Goal: Task Accomplishment & Management: Complete application form

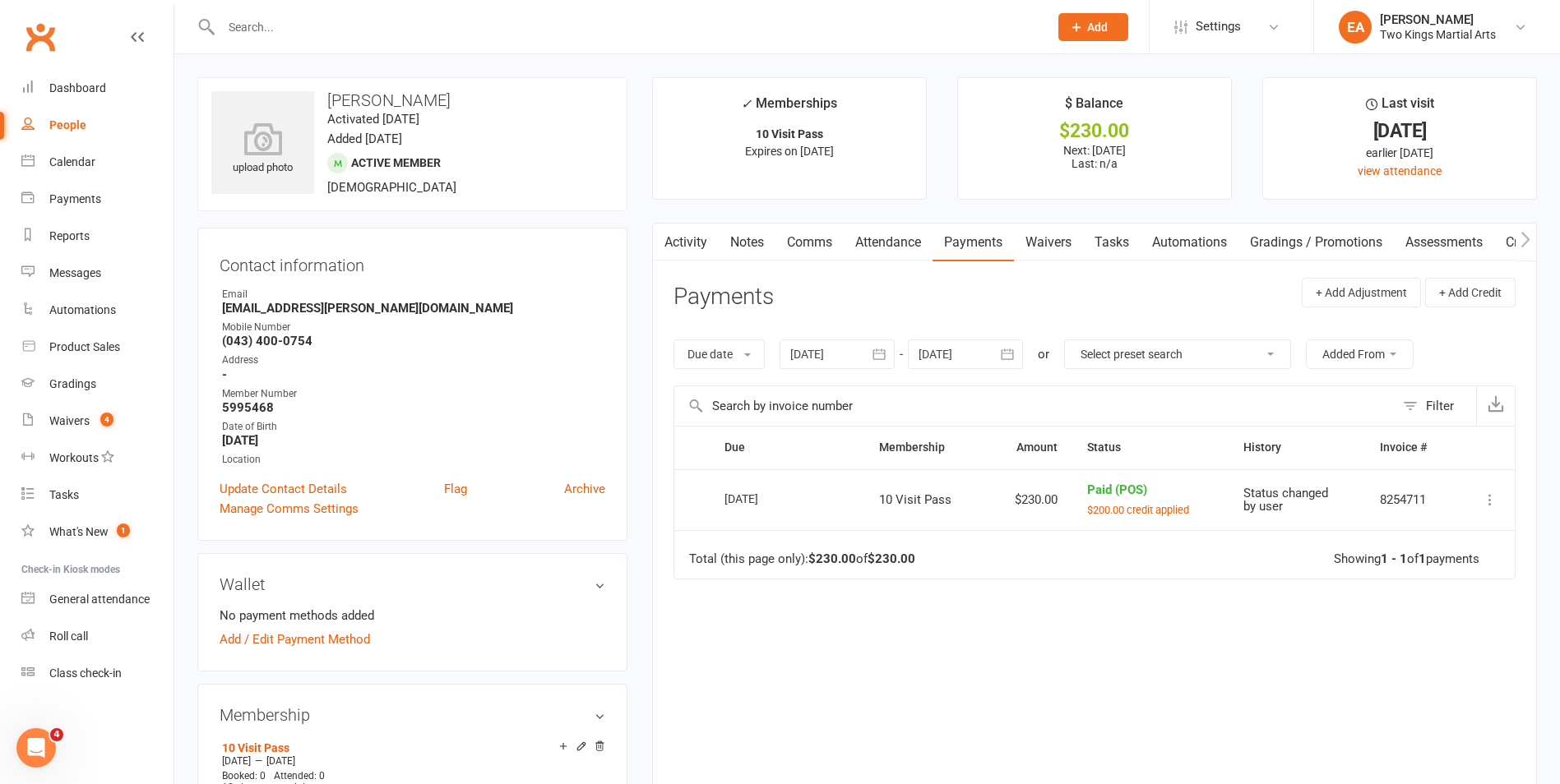
click at [61, 120] on div "People" at bounding box center [68, 124] width 37 height 13
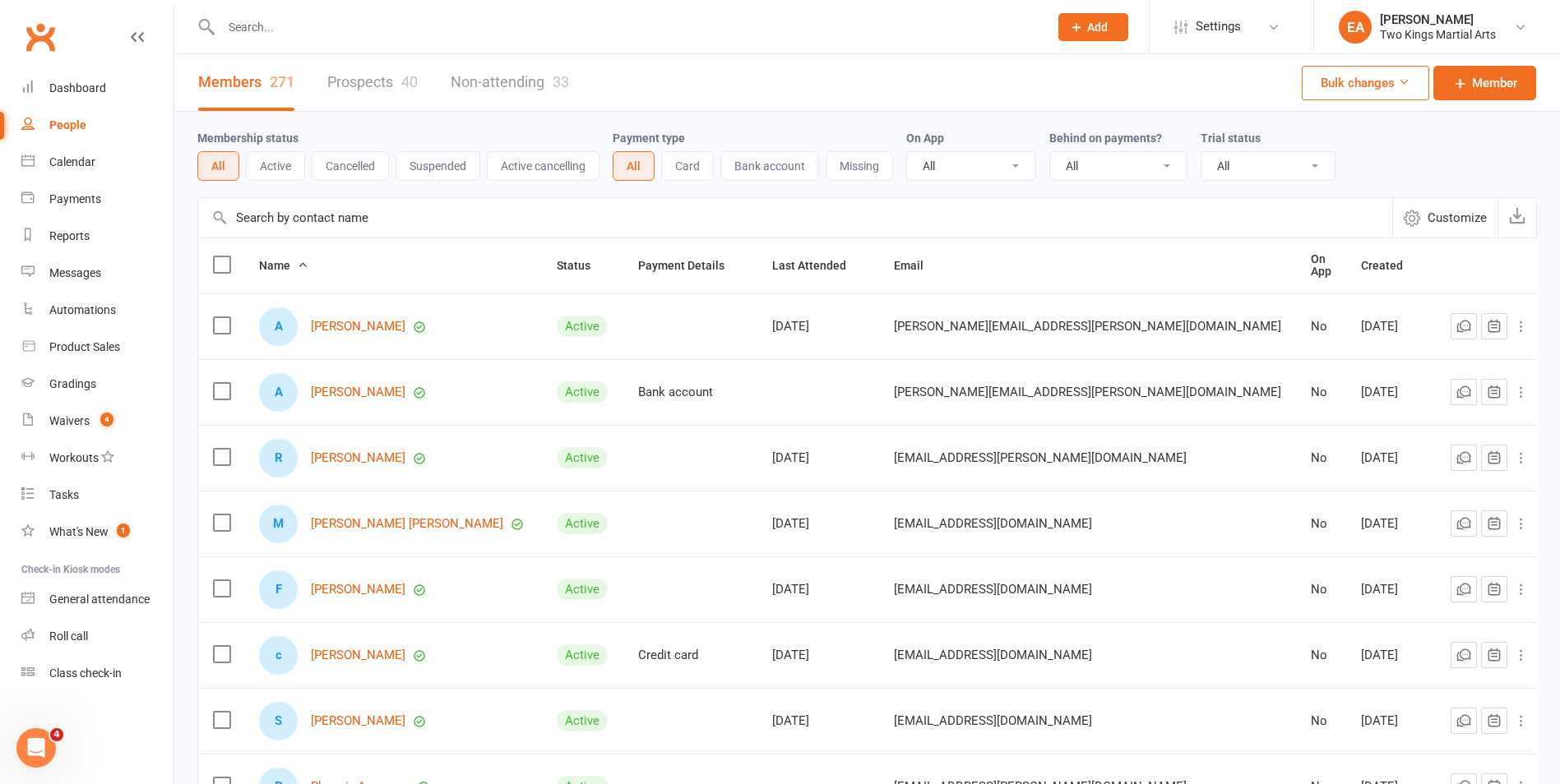
click at [283, 29] on input "text" at bounding box center [627, 27] width 821 height 23
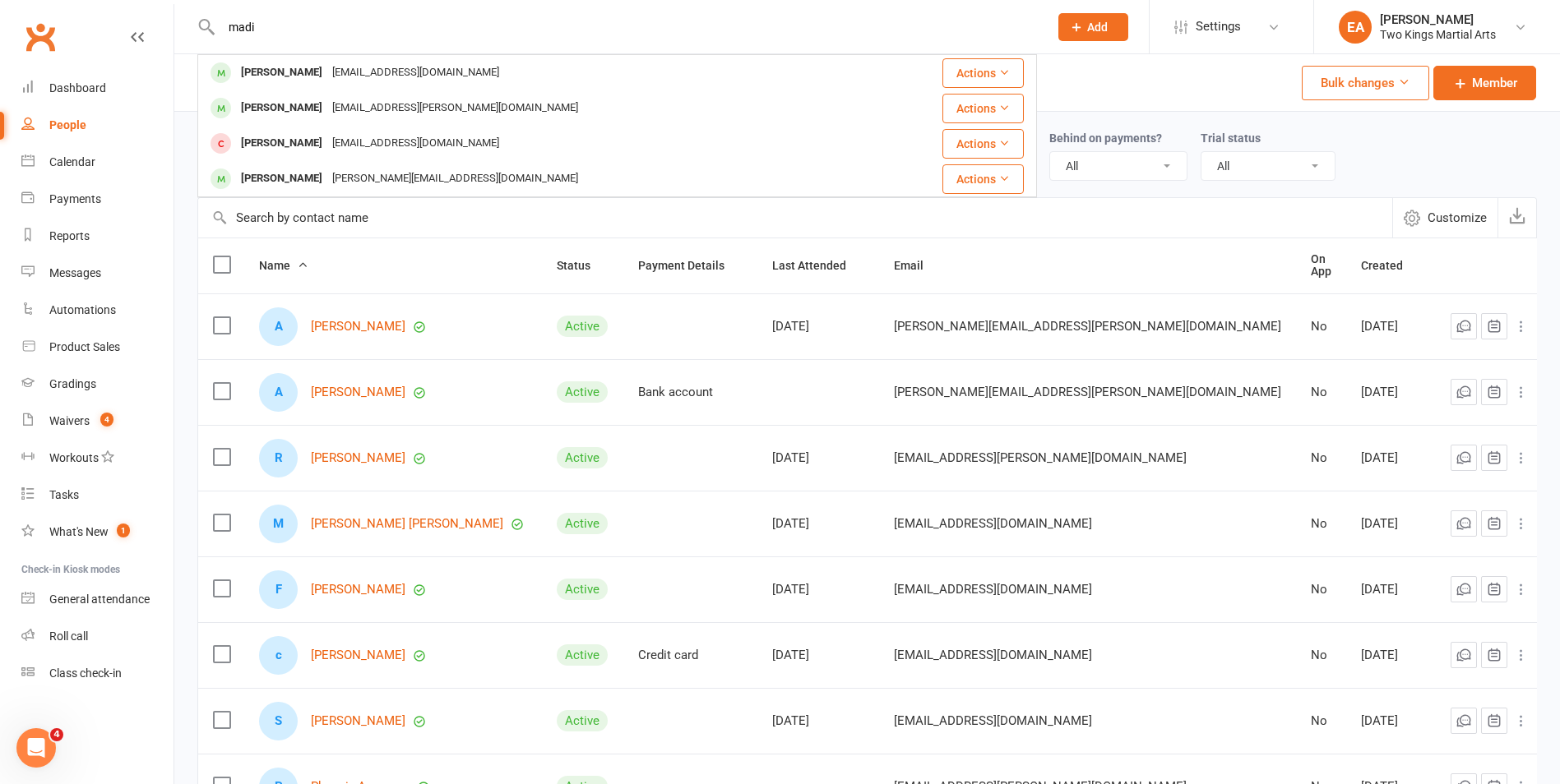
type input "madi"
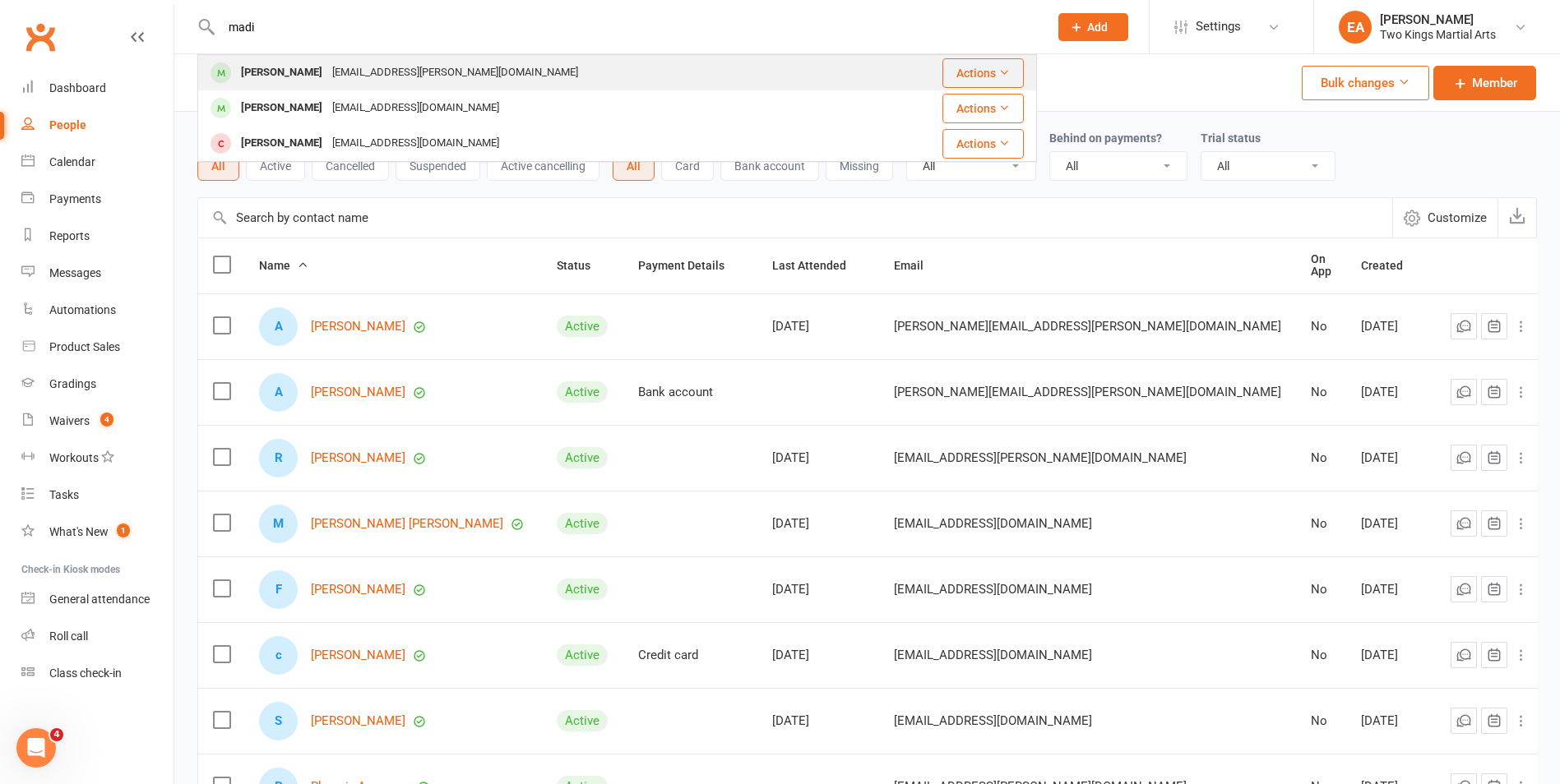
click at [307, 71] on div "[PERSON_NAME]" at bounding box center [281, 73] width 92 height 24
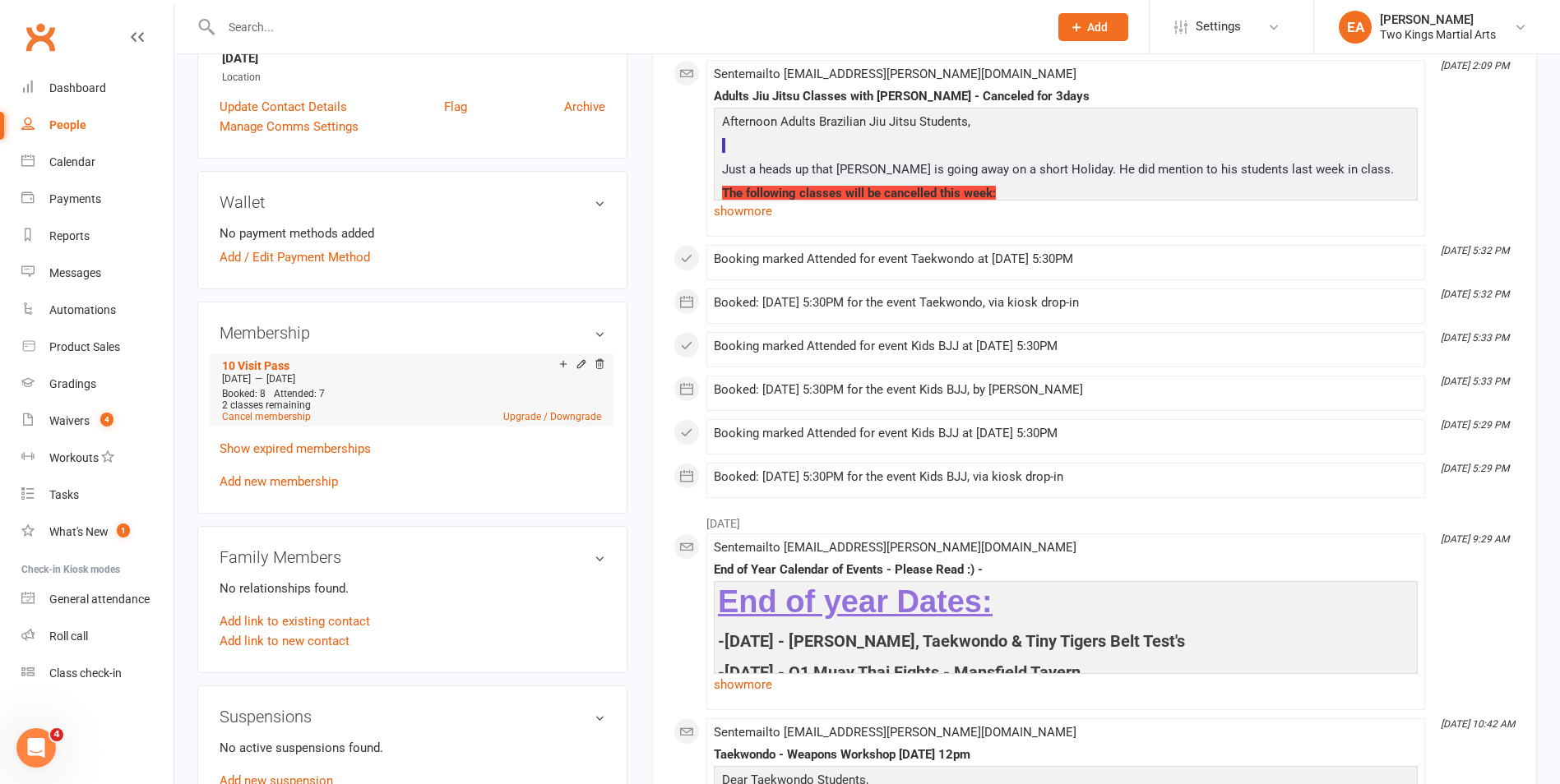
scroll to position [411, 0]
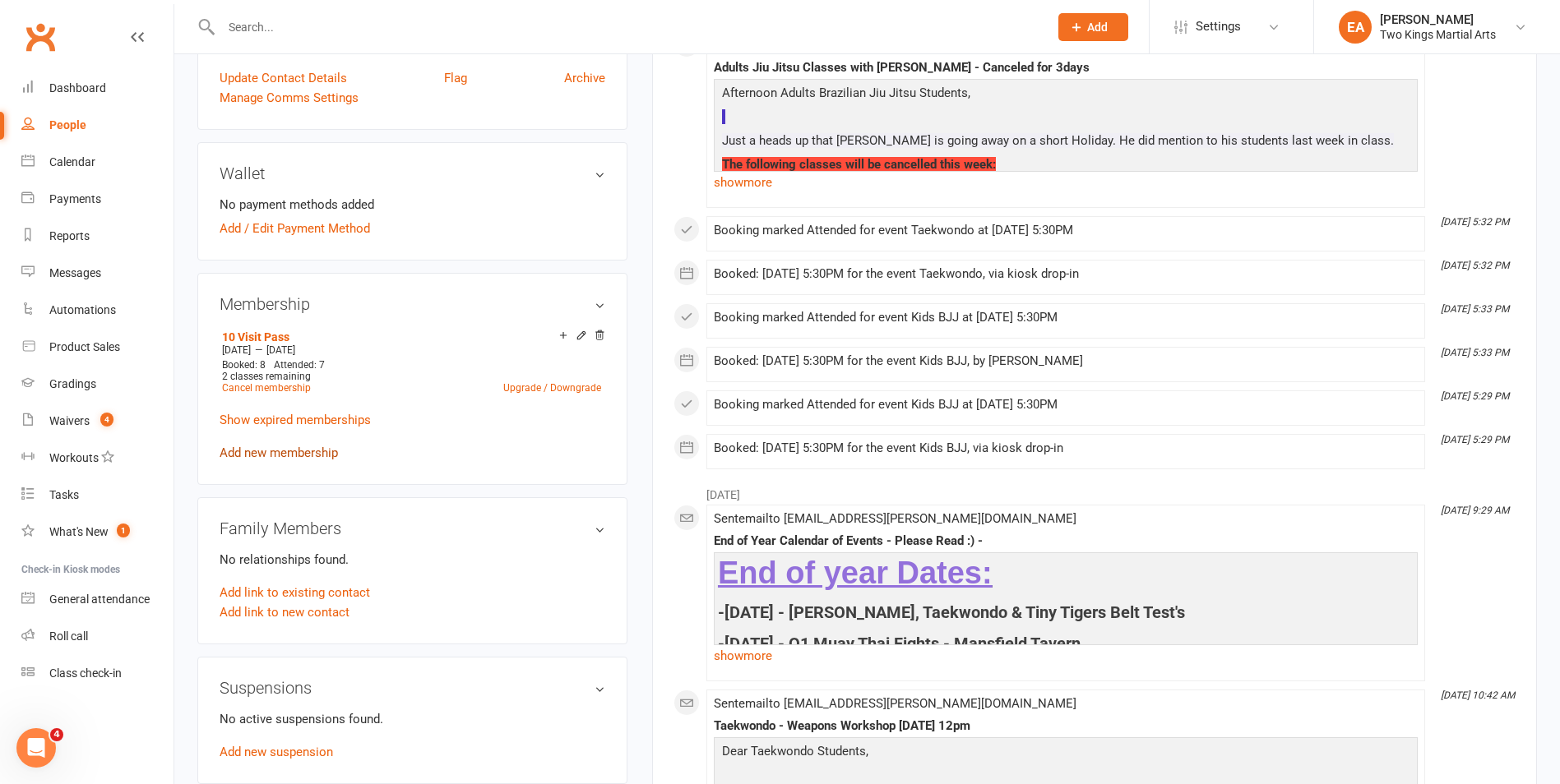
click at [307, 449] on link "Add new membership" at bounding box center [279, 452] width 118 height 15
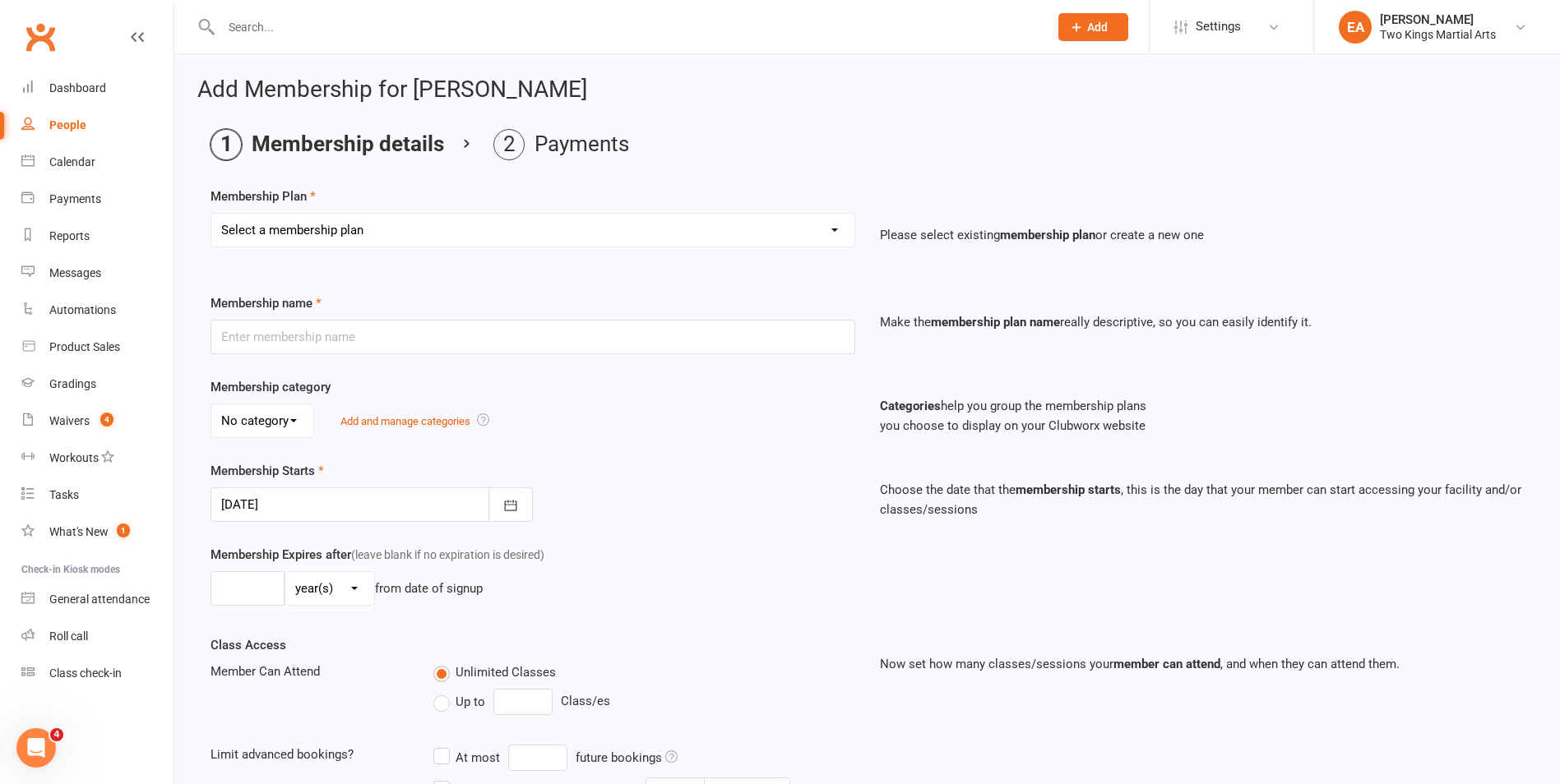
click at [451, 234] on select "Select a membership plan Create new Membership Plan 10 Visit Pass 2 Classes a w…" at bounding box center [532, 229] width 643 height 32
select select "1"
click at [212, 213] on select "Select a membership plan Create new Membership Plan 10 Visit Pass 2 Classes a w…" at bounding box center [532, 229] width 643 height 32
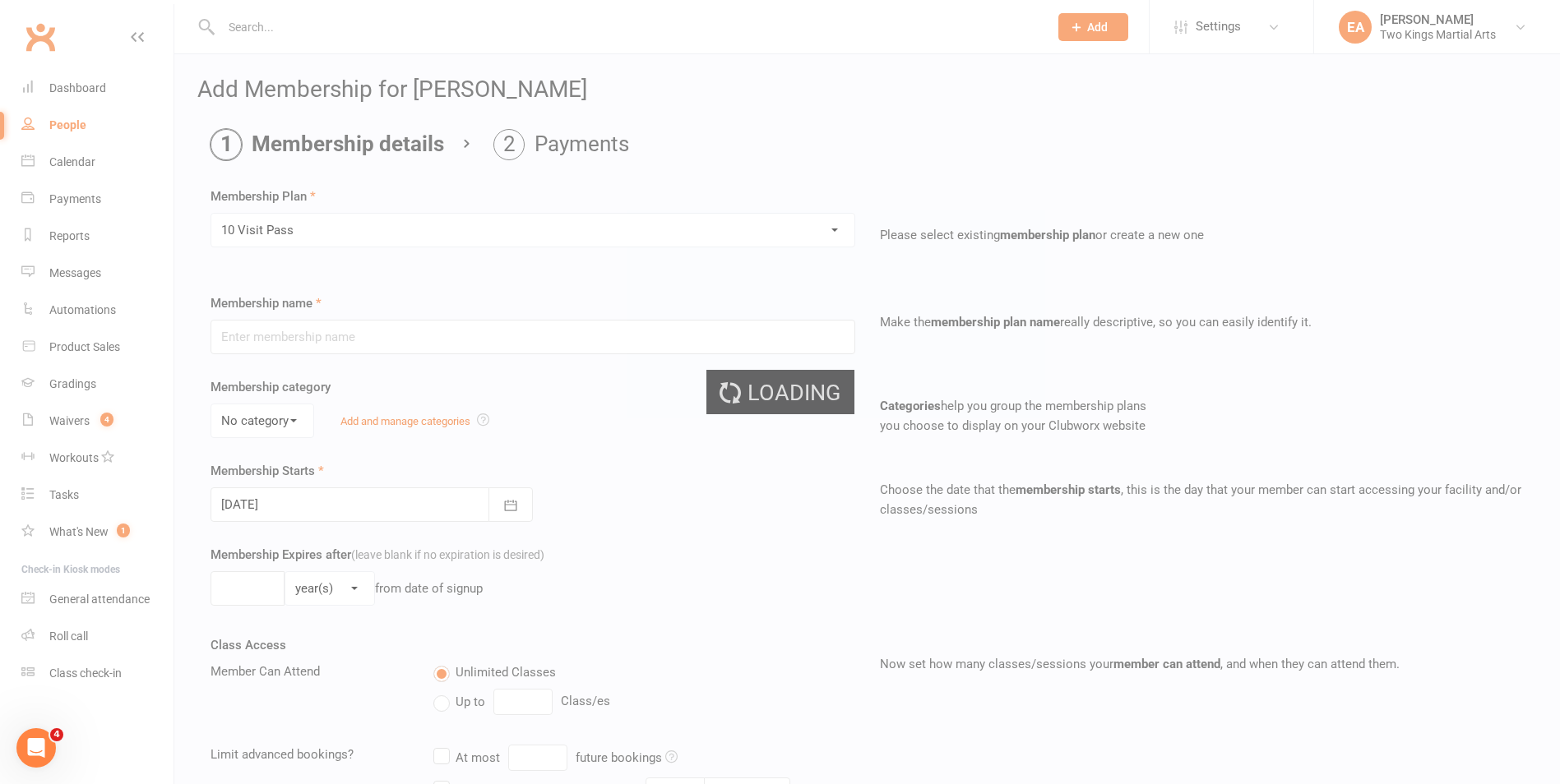
type input "10 Visit Pass"
select select "1"
type input "6"
select select "2"
type input "10"
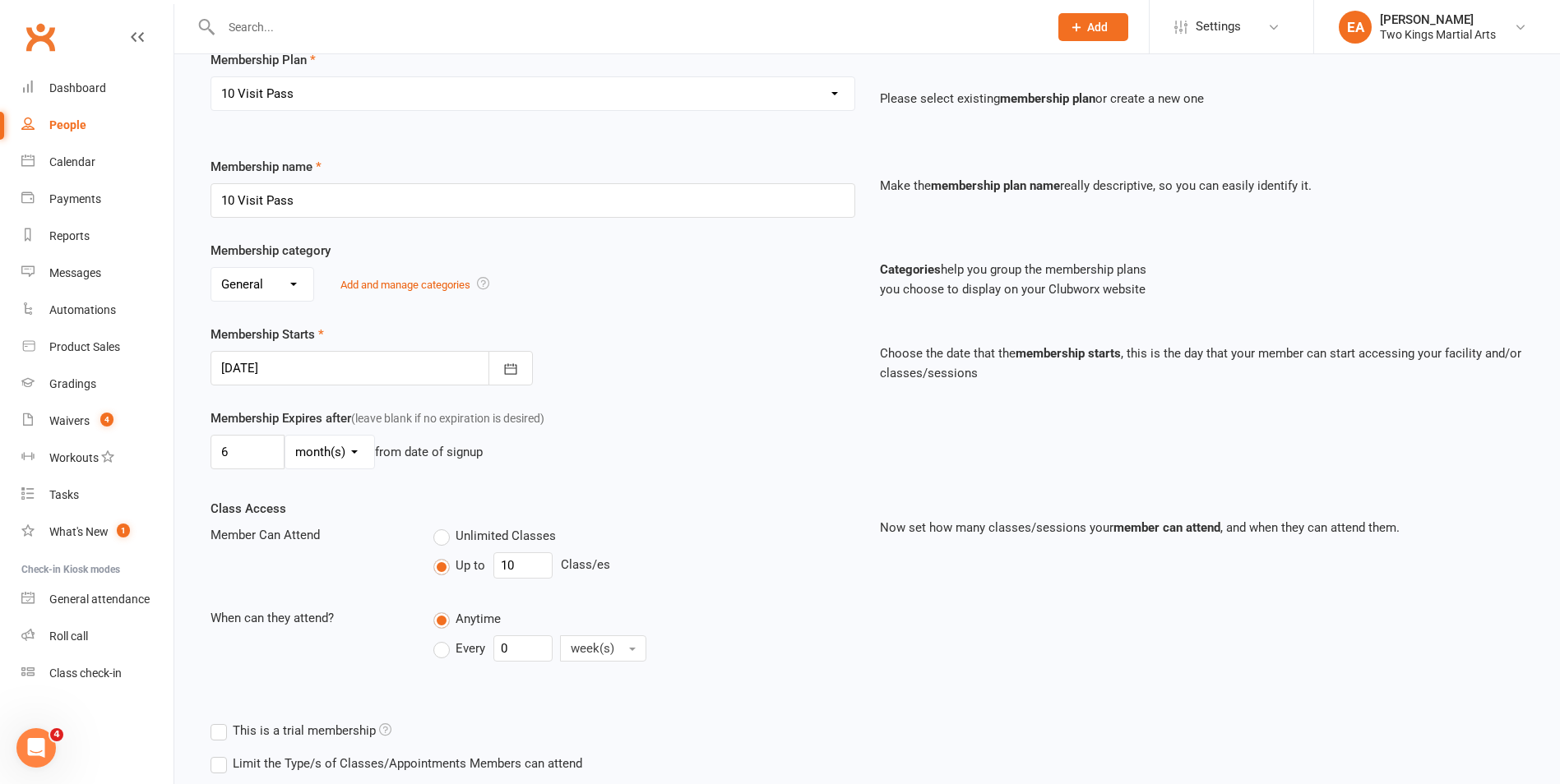
scroll to position [337, 0]
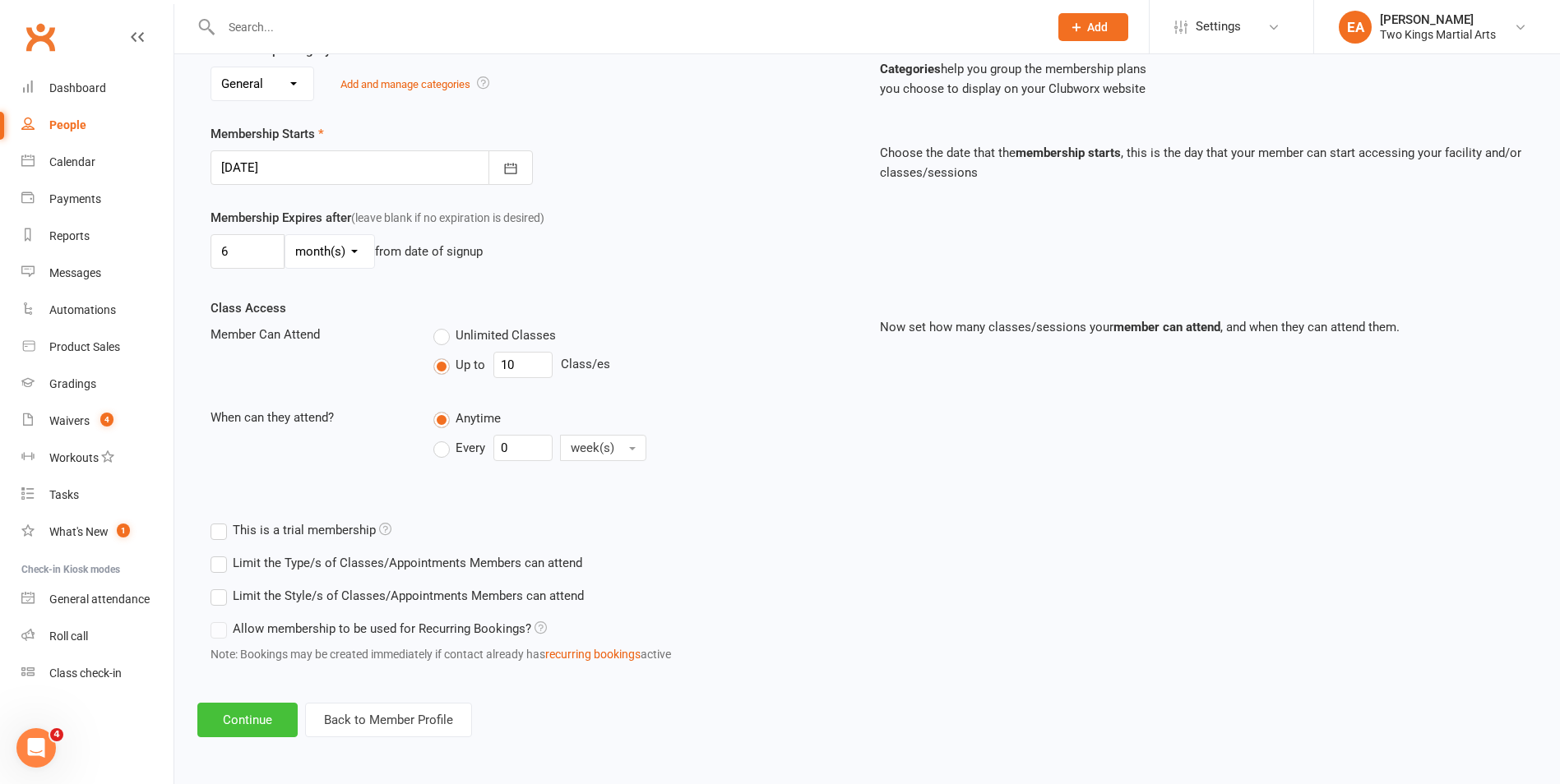
click at [256, 719] on button "Continue" at bounding box center [248, 719] width 100 height 34
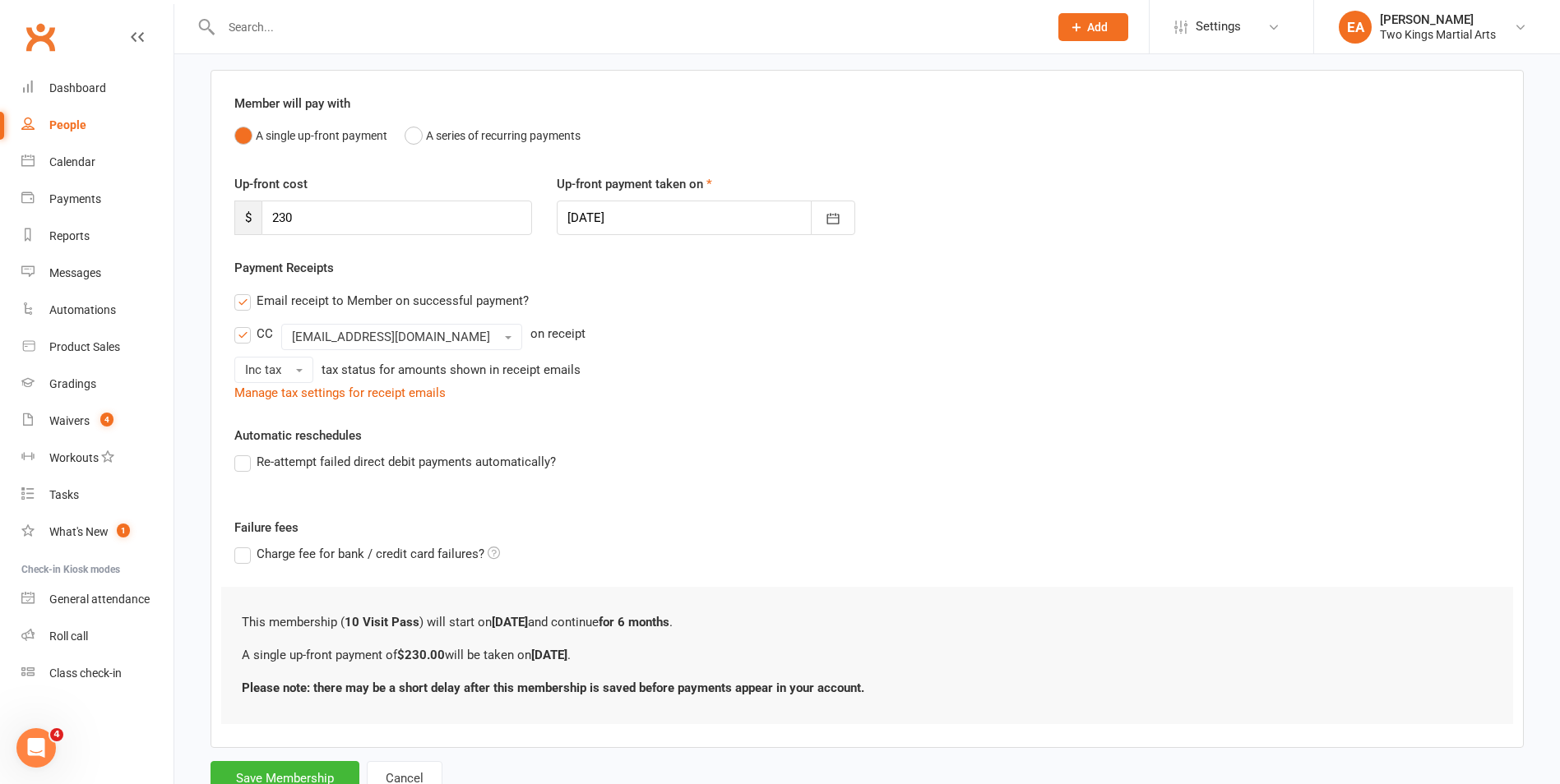
scroll to position [177, 0]
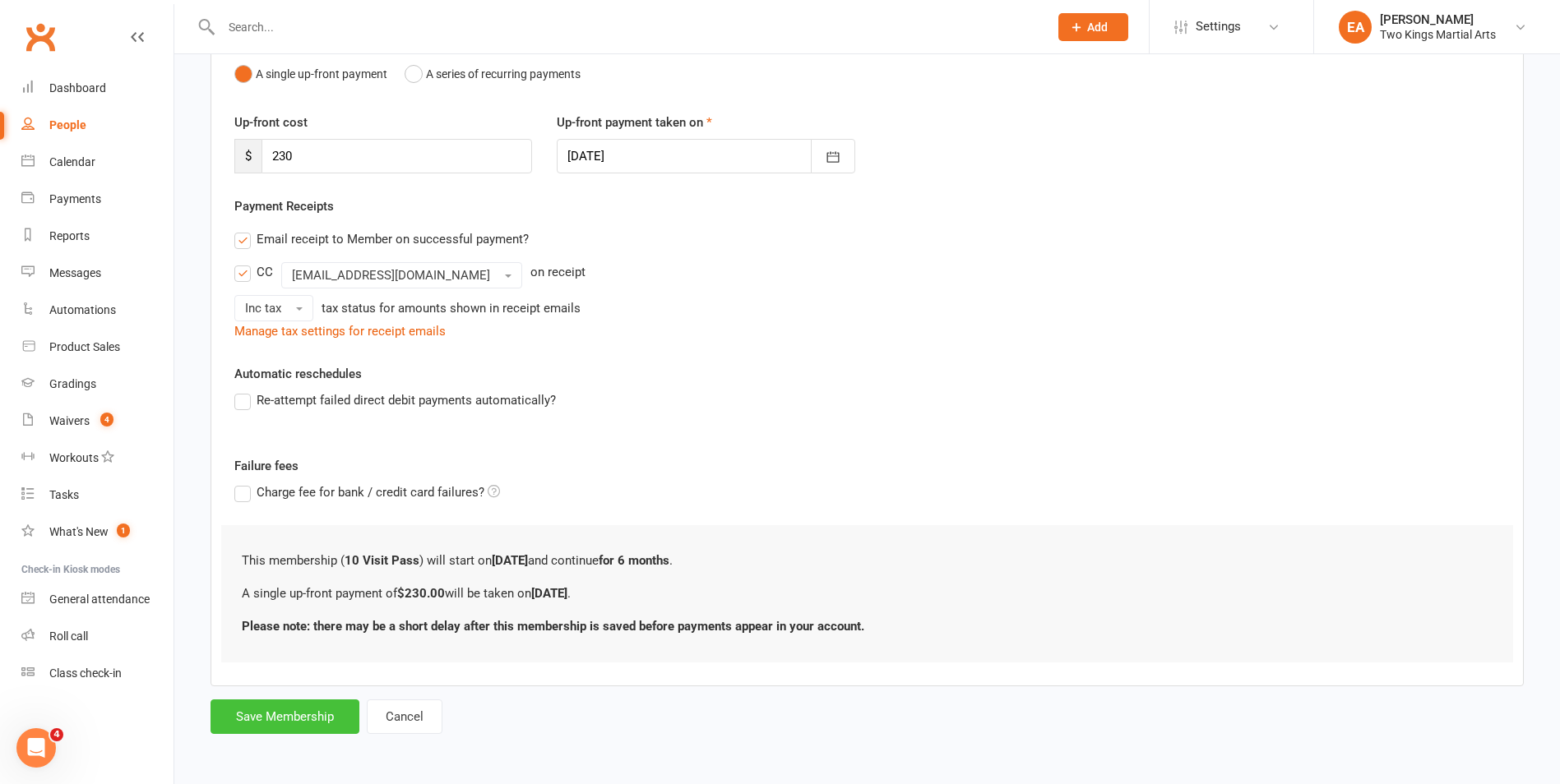
click at [305, 722] on button "Save Membership" at bounding box center [284, 716] width 149 height 34
